Goal: Information Seeking & Learning: Understand process/instructions

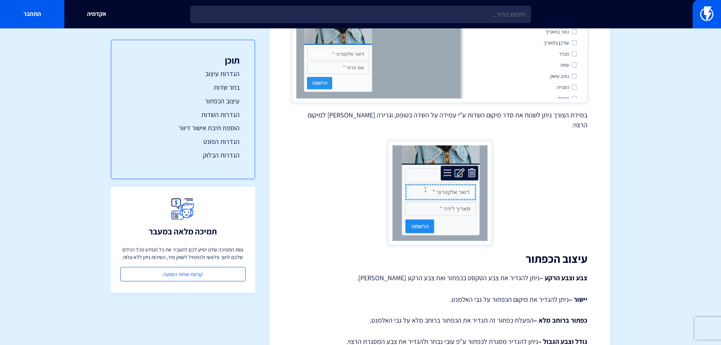
scroll to position [1173, 0]
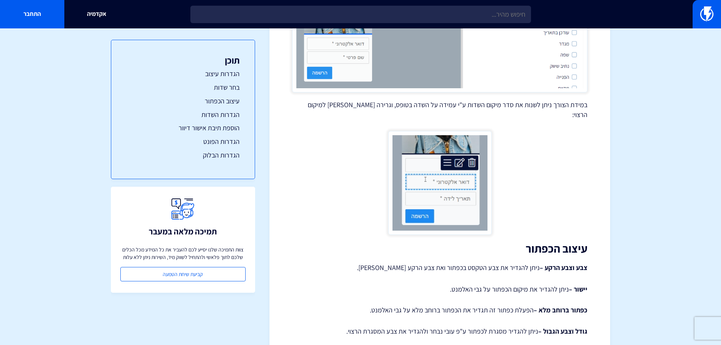
click at [582, 263] on strong "צבע וצבע הרקע –" at bounding box center [564, 267] width 48 height 9
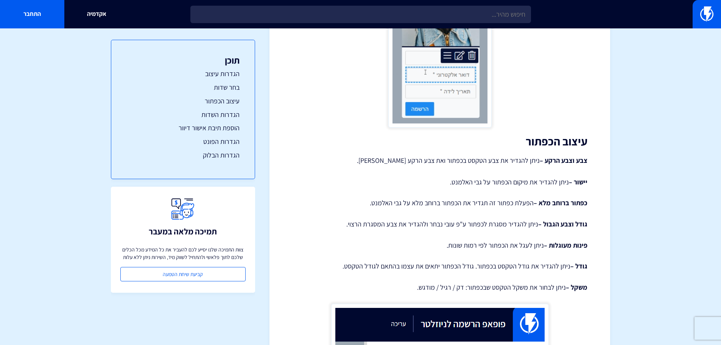
scroll to position [1287, 0]
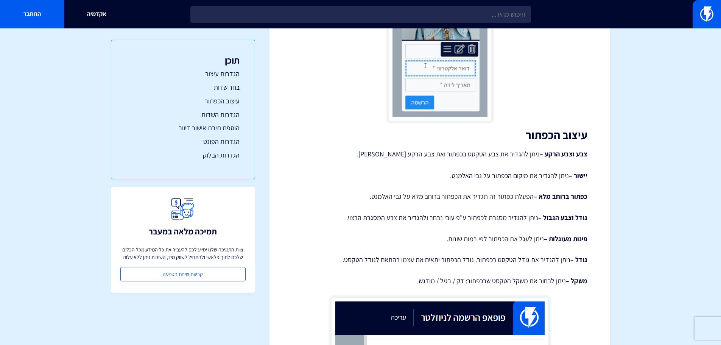
click at [522, 192] on p "כפתור ברוחב מלא – הפעלת כפתור זה תגדיר את הכפתור ברוחב מלא על גבי האלמנט." at bounding box center [439, 197] width 295 height 10
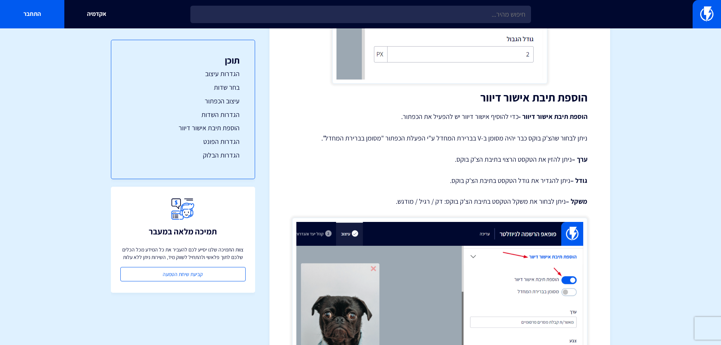
scroll to position [2346, 0]
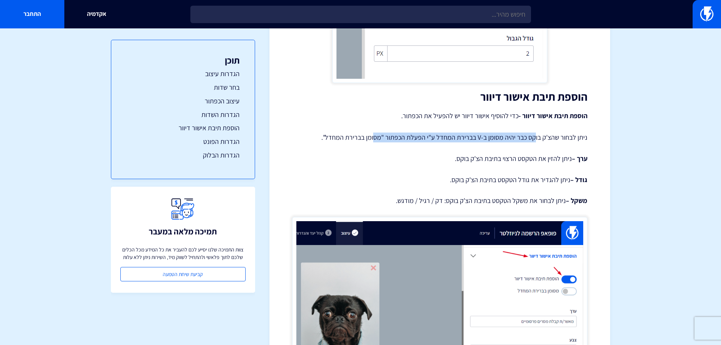
drag, startPoint x: 536, startPoint y: 119, endPoint x: 374, endPoint y: 114, distance: 162.1
click at [375, 132] on p "ניתן לבחור שהצ'ק בוקס כבר יהיה מסומן ב-V בברירת המחדל ע"י הפעלת הכפתור "מסומן ב…" at bounding box center [439, 137] width 295 height 10
click at [374, 132] on p "ניתן לבחור שהצ'ק בוקס כבר יהיה מסומן ב-V בברירת המחדל ע"י הפעלת הכפתור "מסומן ב…" at bounding box center [439, 137] width 295 height 10
drag, startPoint x: 528, startPoint y: 116, endPoint x: 414, endPoint y: 118, distance: 113.9
click at [414, 132] on p "ניתן לבחור שהצ'ק בוקס כבר יהיה מסומן ב-V בברירת המחדל ע"י הפעלת הכפתור "מסומן ב…" at bounding box center [439, 137] width 295 height 10
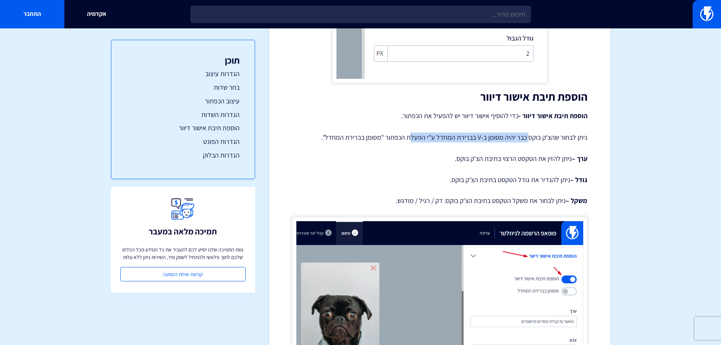
click at [414, 132] on p "ניתן לבחור שהצ'ק בוקס כבר יהיה מסומן ב-V בברירת המחדל ע"י הפעלת הכפתור "מסומן ב…" at bounding box center [439, 137] width 295 height 10
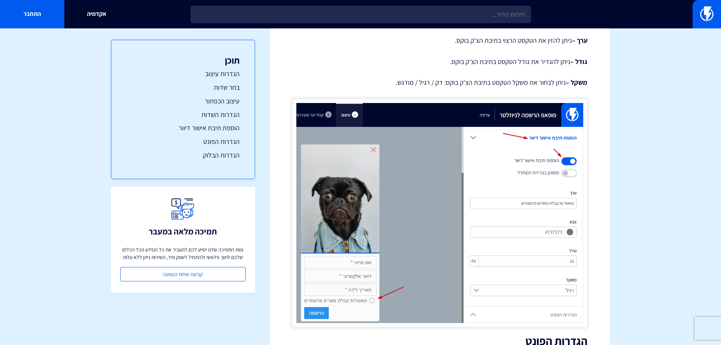
scroll to position [2460, 0]
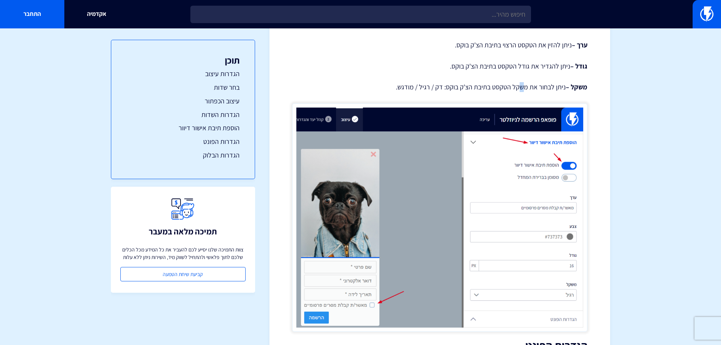
click at [520, 82] on p "משקל – ניתן לבחור את משקל הטקסט בתיבת הצ'ק בוקס: דק / רגיל / מודגש." at bounding box center [439, 87] width 295 height 10
drag, startPoint x: 523, startPoint y: 68, endPoint x: 516, endPoint y: 68, distance: 7.2
click at [516, 82] on p "משקל – ניתן לבחור את משקל הטקסט בתיבת הצ'ק בוקס: דק / רגיל / מודגש." at bounding box center [439, 87] width 295 height 10
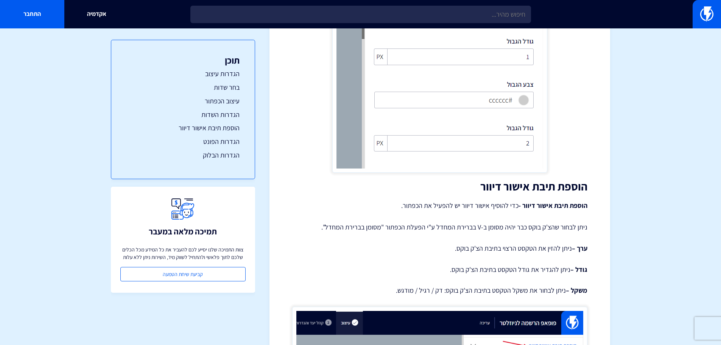
scroll to position [2271, 0]
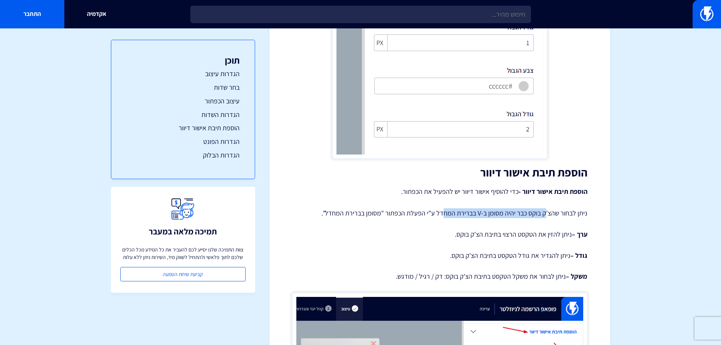
drag, startPoint x: 547, startPoint y: 193, endPoint x: 446, endPoint y: 192, distance: 100.3
click at [446, 208] on p "ניתן לבחור שהצ'ק בוקס כבר יהיה מסומן ב-V בברירת המחדל ע"י הפעלת הכפתור "מסומן ב…" at bounding box center [439, 213] width 295 height 10
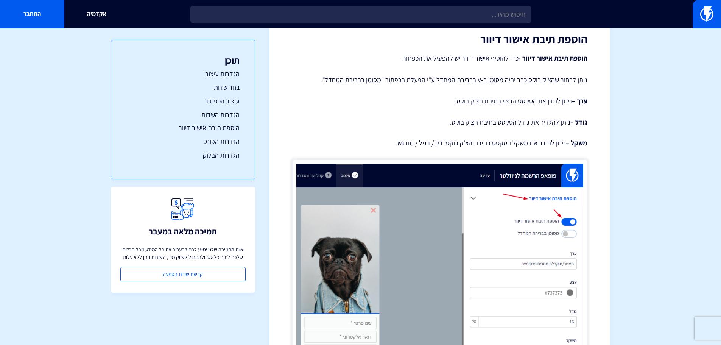
scroll to position [2384, 0]
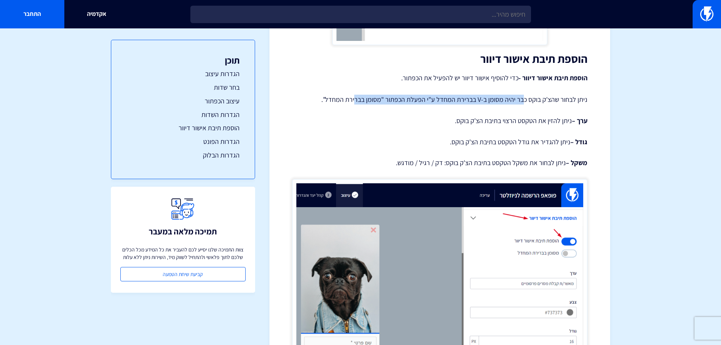
drag, startPoint x: 525, startPoint y: 76, endPoint x: 357, endPoint y: 83, distance: 168.9
click at [357, 95] on p "ניתן לבחור שהצ'ק בוקס כבר יהיה מסומן ב-V בברירת המחדל ע"י הפעלת הכפתור "מסומן ב…" at bounding box center [439, 100] width 295 height 10
drag, startPoint x: 417, startPoint y: 81, endPoint x: 349, endPoint y: 81, distance: 68.5
click at [350, 95] on p "ניתן לבחור שהצ'ק בוקס כבר יהיה מסומן ב-V בברירת המחדל ע"י הפעלת הכפתור "מסומן ב…" at bounding box center [439, 100] width 295 height 10
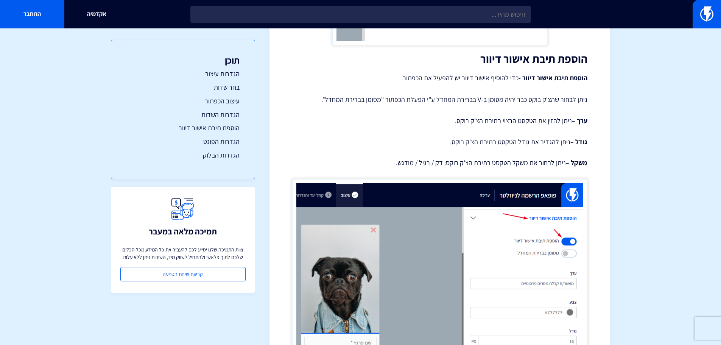
click at [348, 95] on p "ניתן לבחור שהצ'ק בוקס כבר יהיה מסומן ב-V בברירת המחדל ע"י הפעלת הכפתור "מסומן ב…" at bounding box center [439, 100] width 295 height 10
